Goal: Navigation & Orientation: Find specific page/section

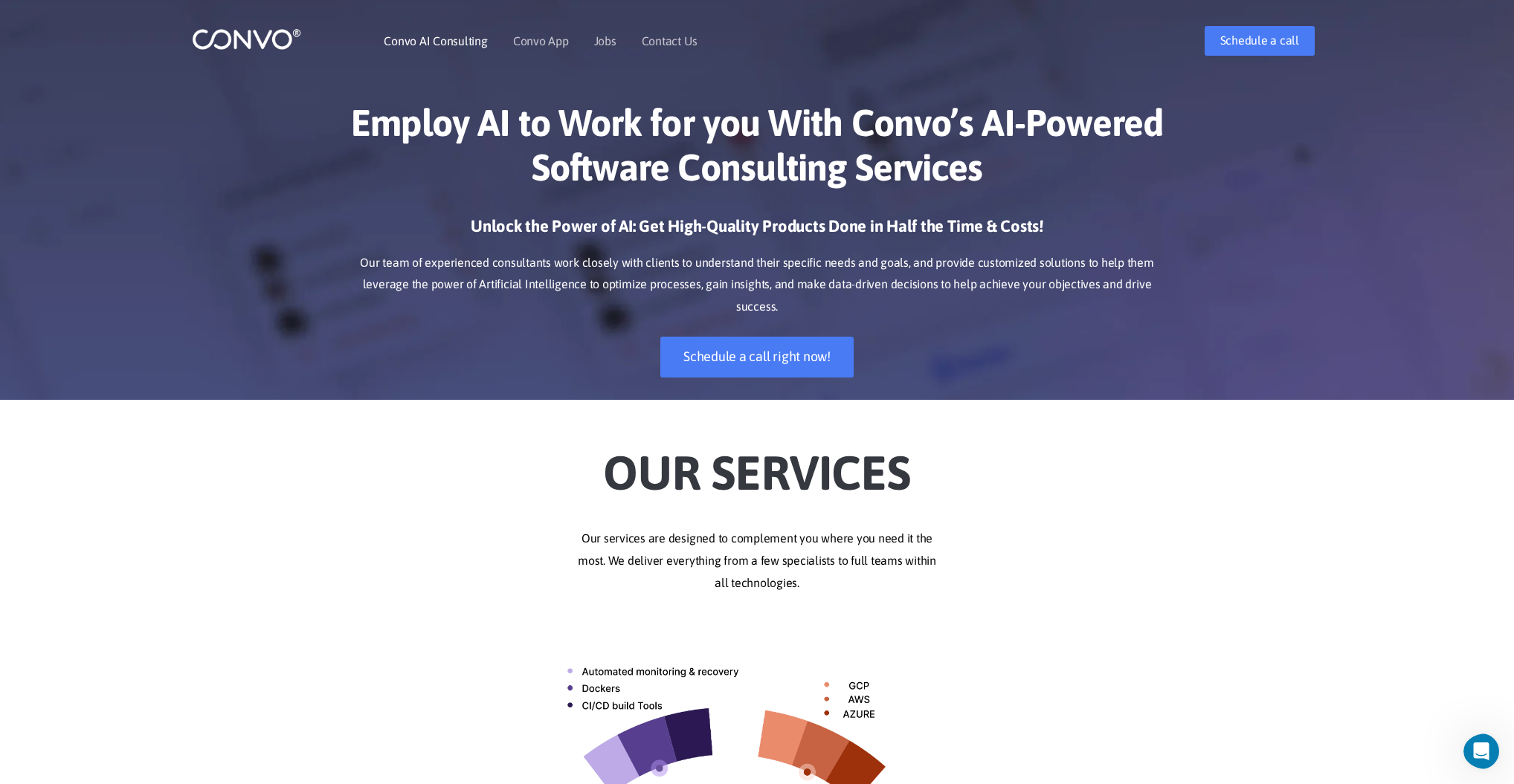
click at [429, 44] on link "Convo AI Consulting" at bounding box center [435, 41] width 103 height 12
click at [544, 42] on link "Convo App" at bounding box center [541, 41] width 56 height 12
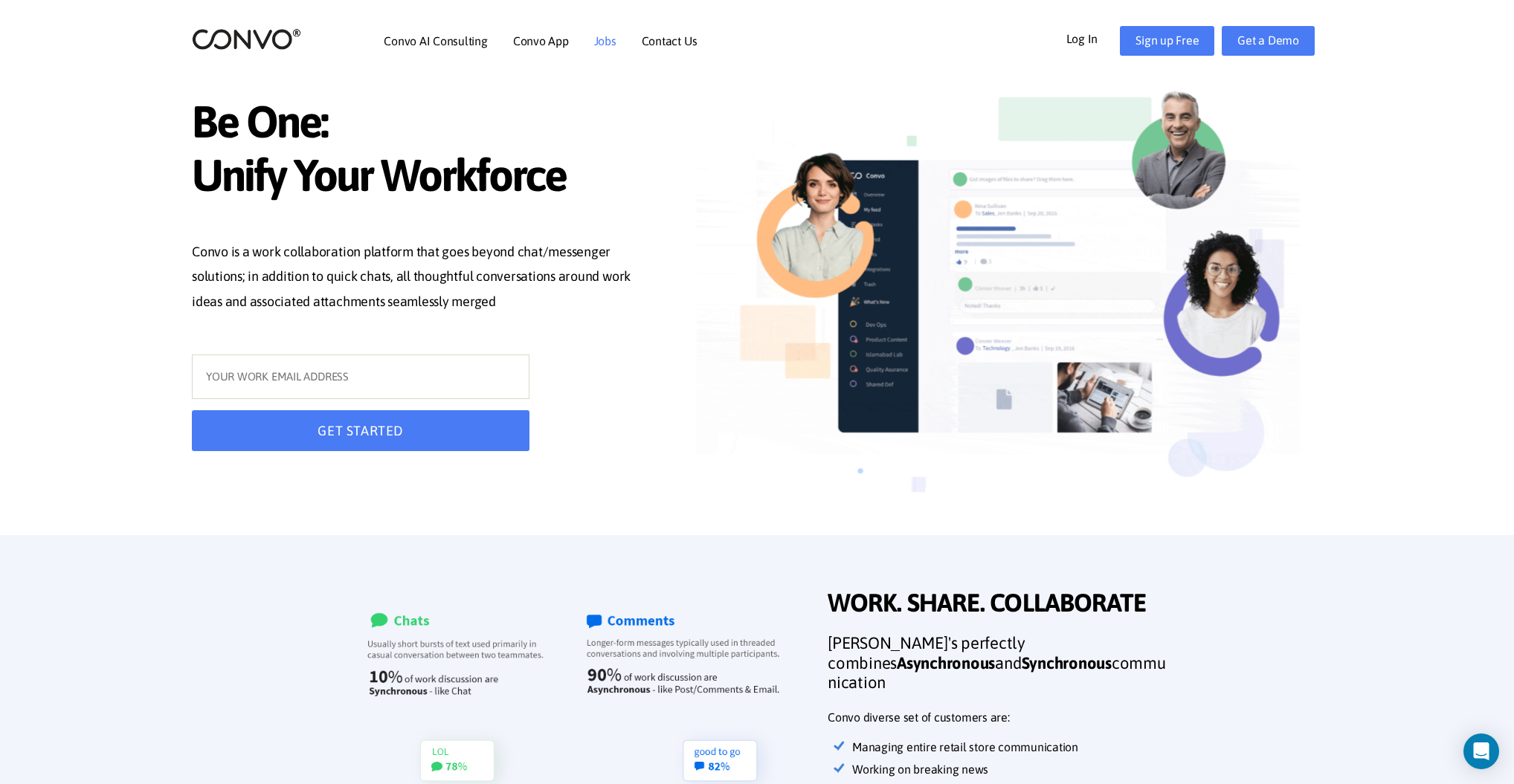
click at [606, 41] on link "Jobs" at bounding box center [605, 41] width 22 height 12
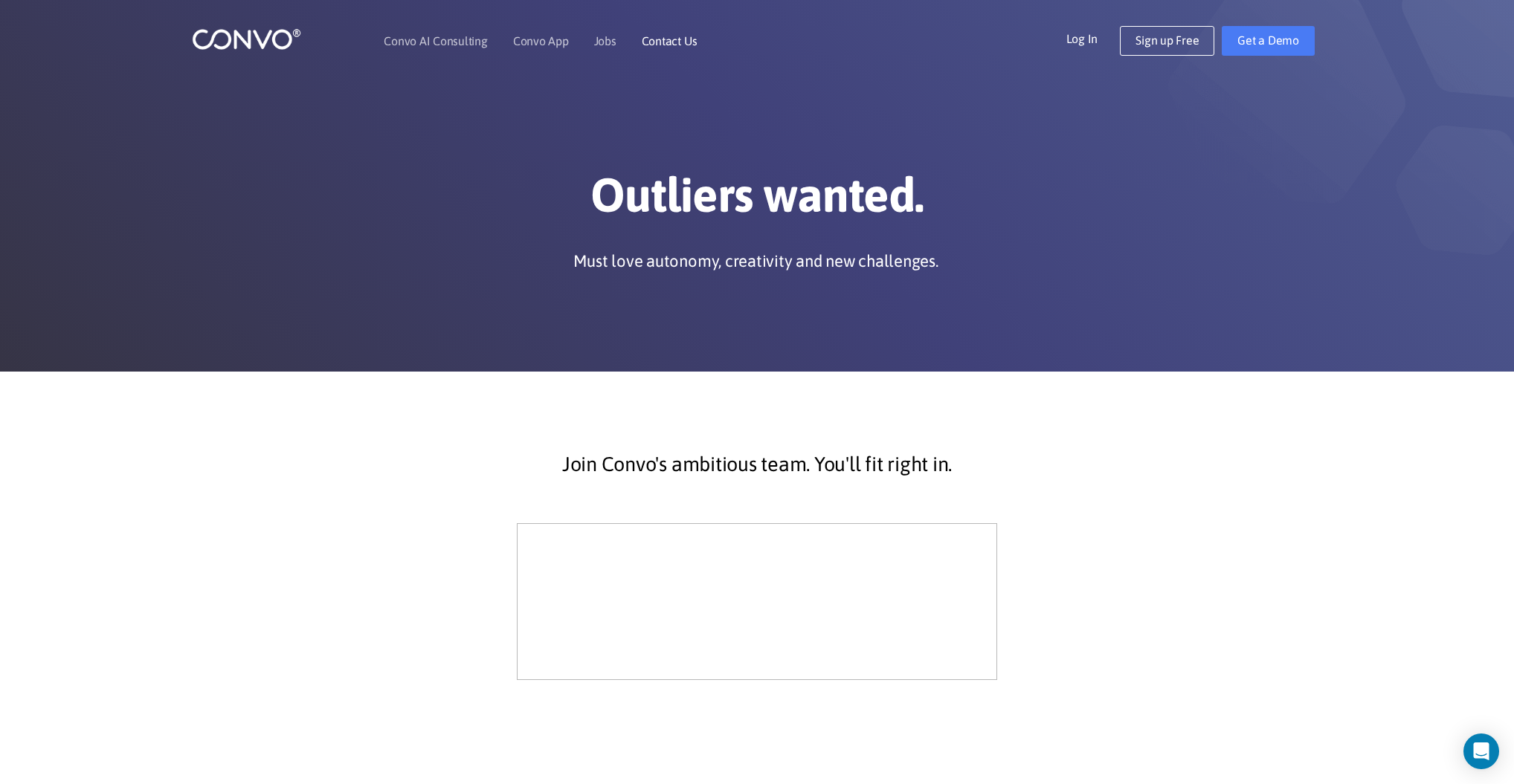
click at [665, 42] on link "Contact Us" at bounding box center [669, 41] width 56 height 12
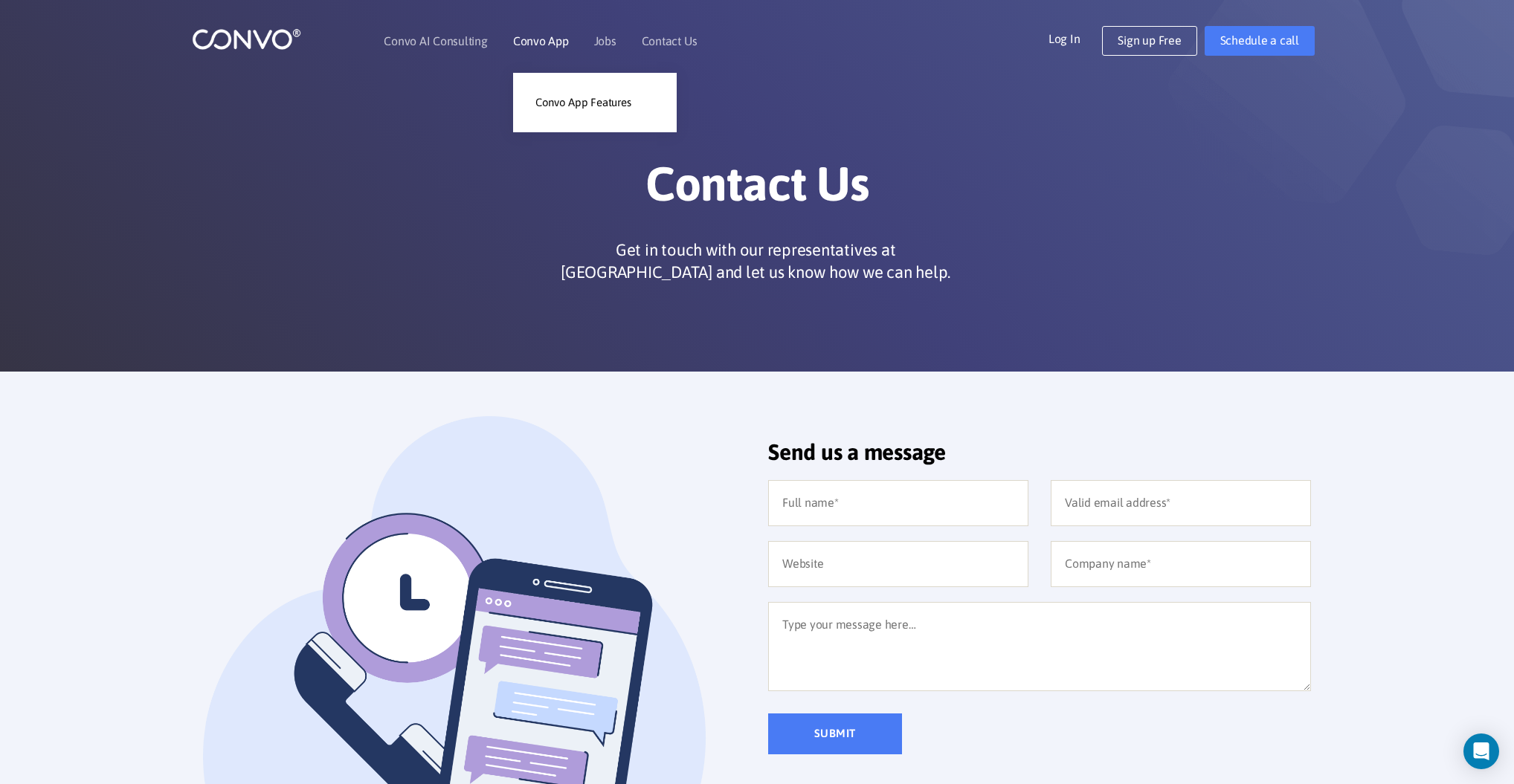
click at [547, 39] on link "Convo App" at bounding box center [541, 41] width 56 height 12
